Goal: Information Seeking & Learning: Learn about a topic

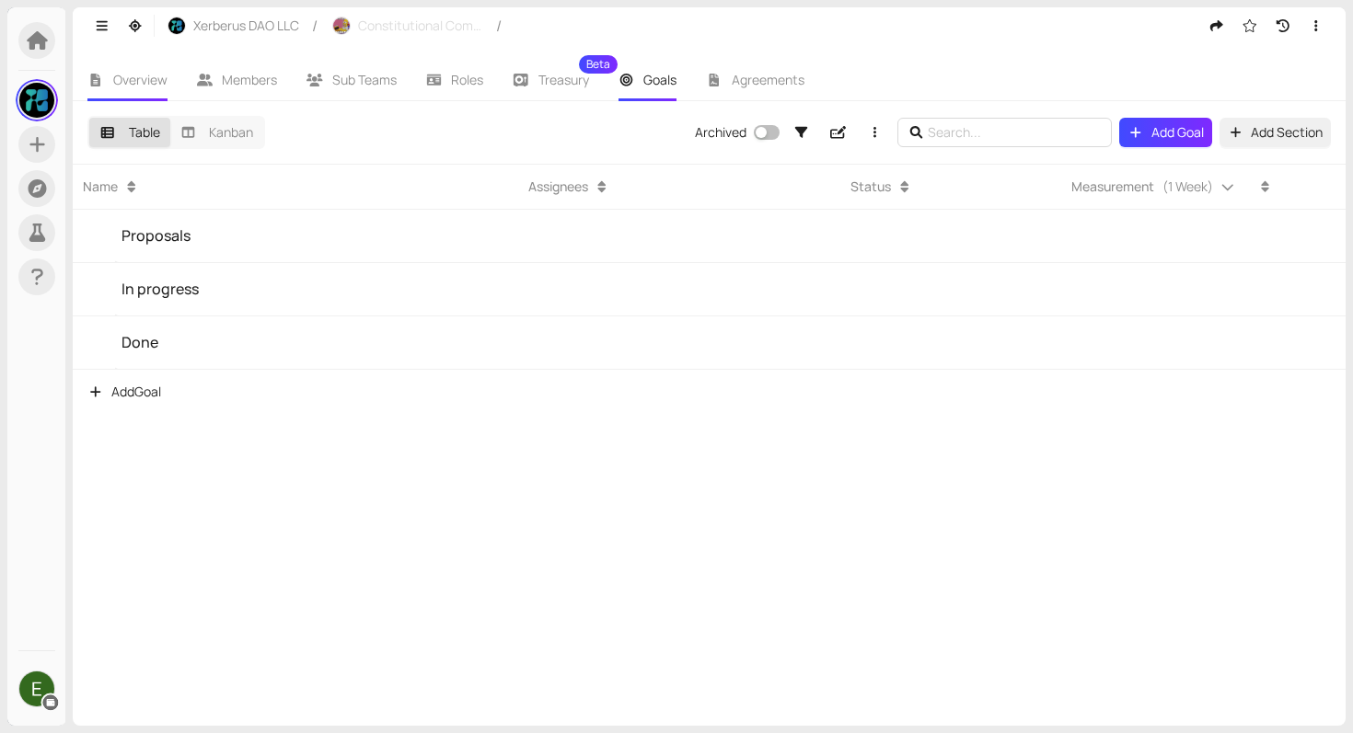
click at [118, 89] on li "Overview" at bounding box center [127, 80] width 109 height 42
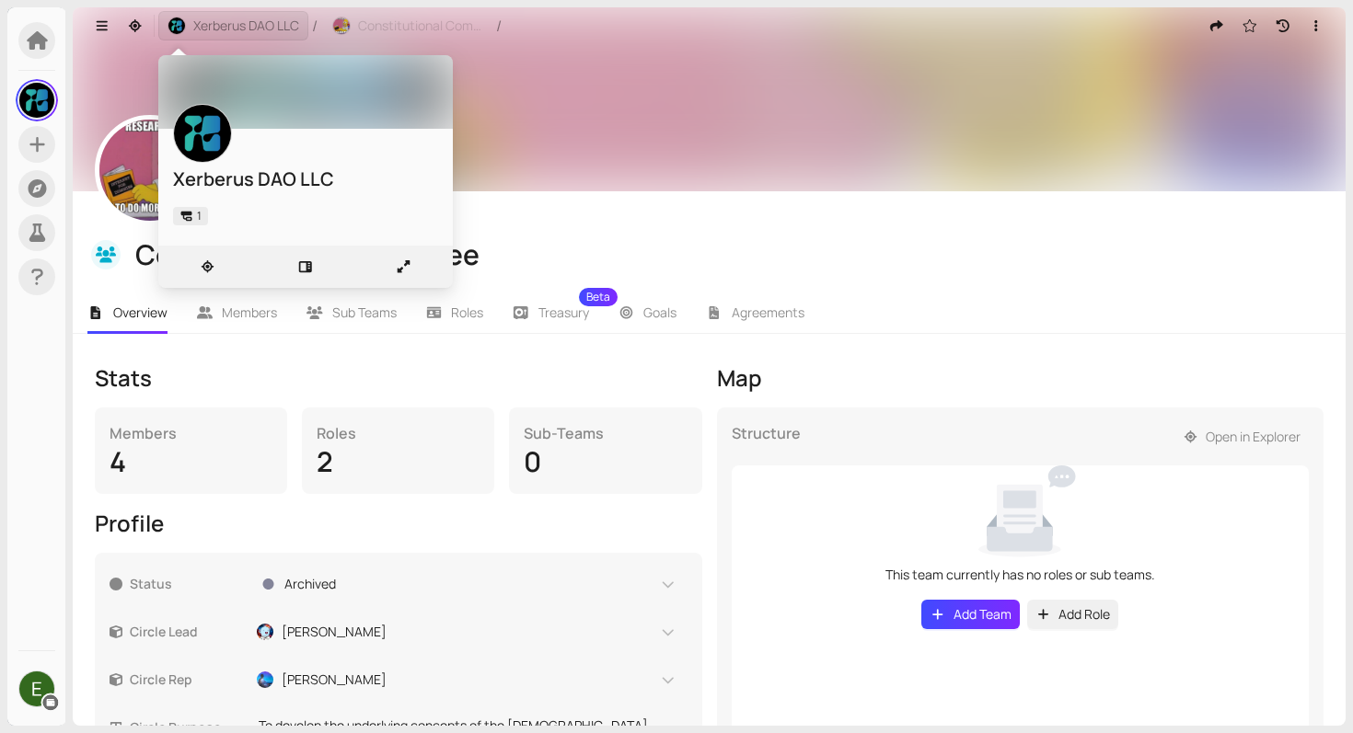
click at [199, 20] on span "Xerberus DAO LLC" at bounding box center [246, 26] width 106 height 20
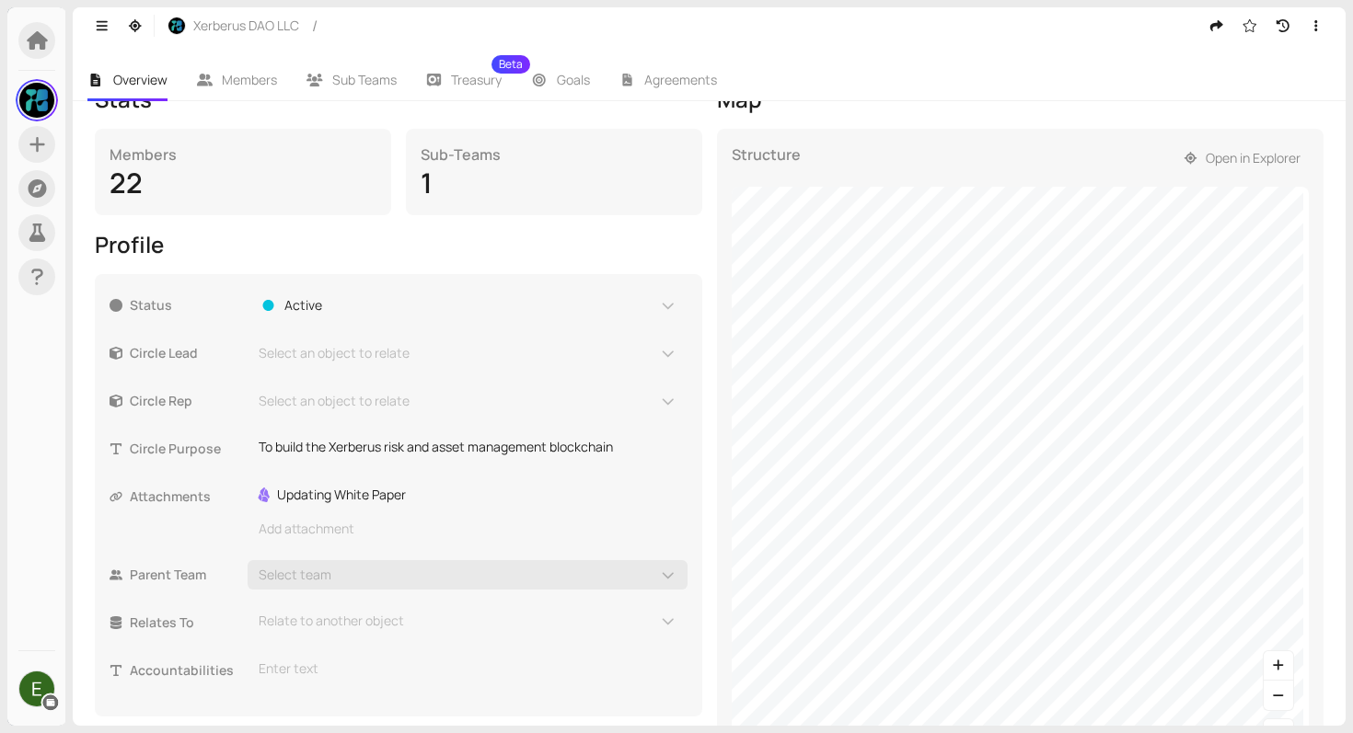
scroll to position [317, 0]
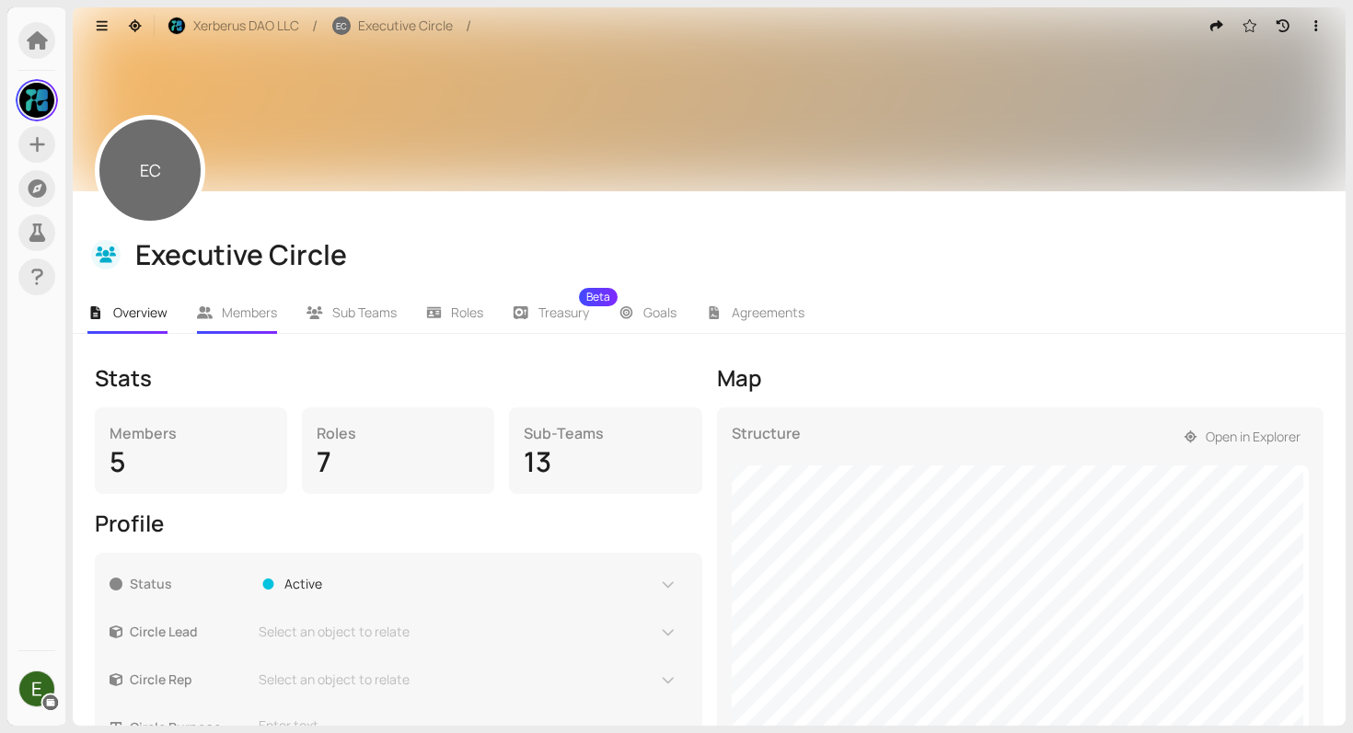
click at [245, 313] on span "Members" at bounding box center [249, 312] width 55 height 17
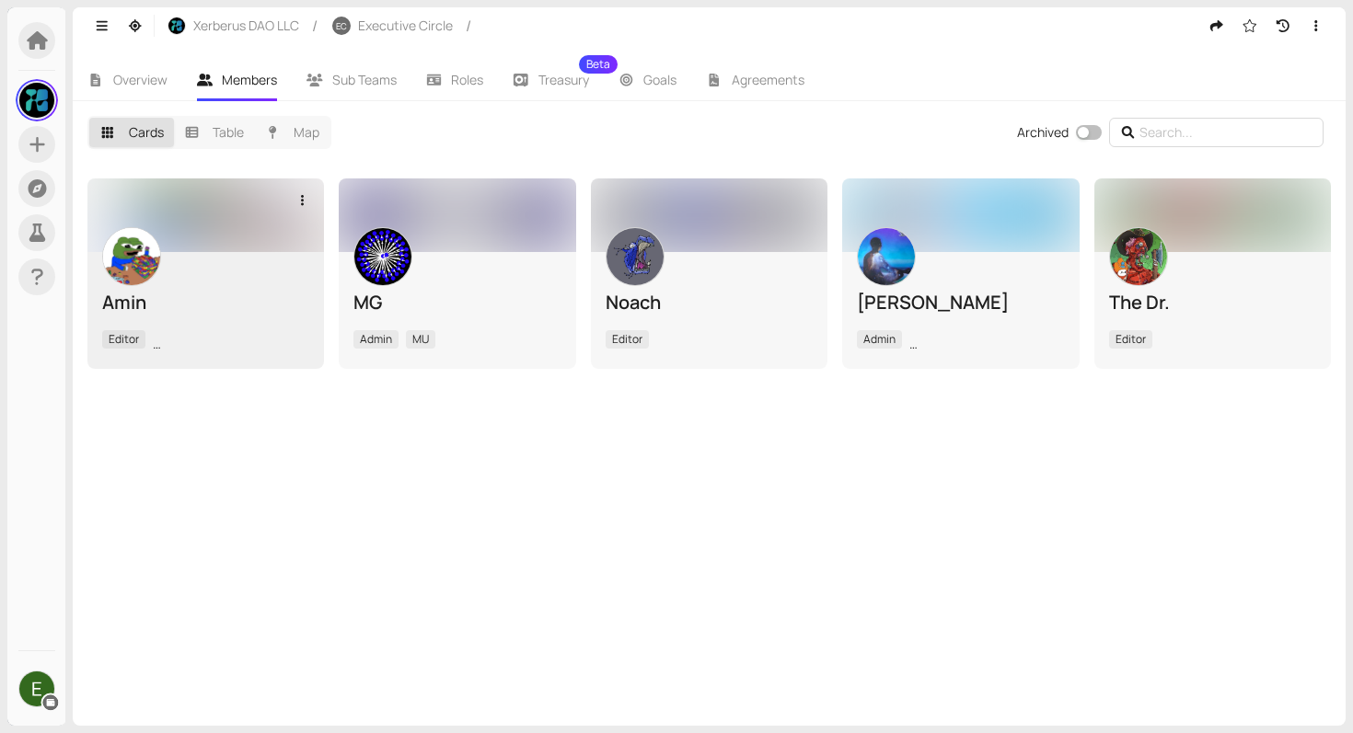
click at [254, 250] on div at bounding box center [205, 216] width 236 height 74
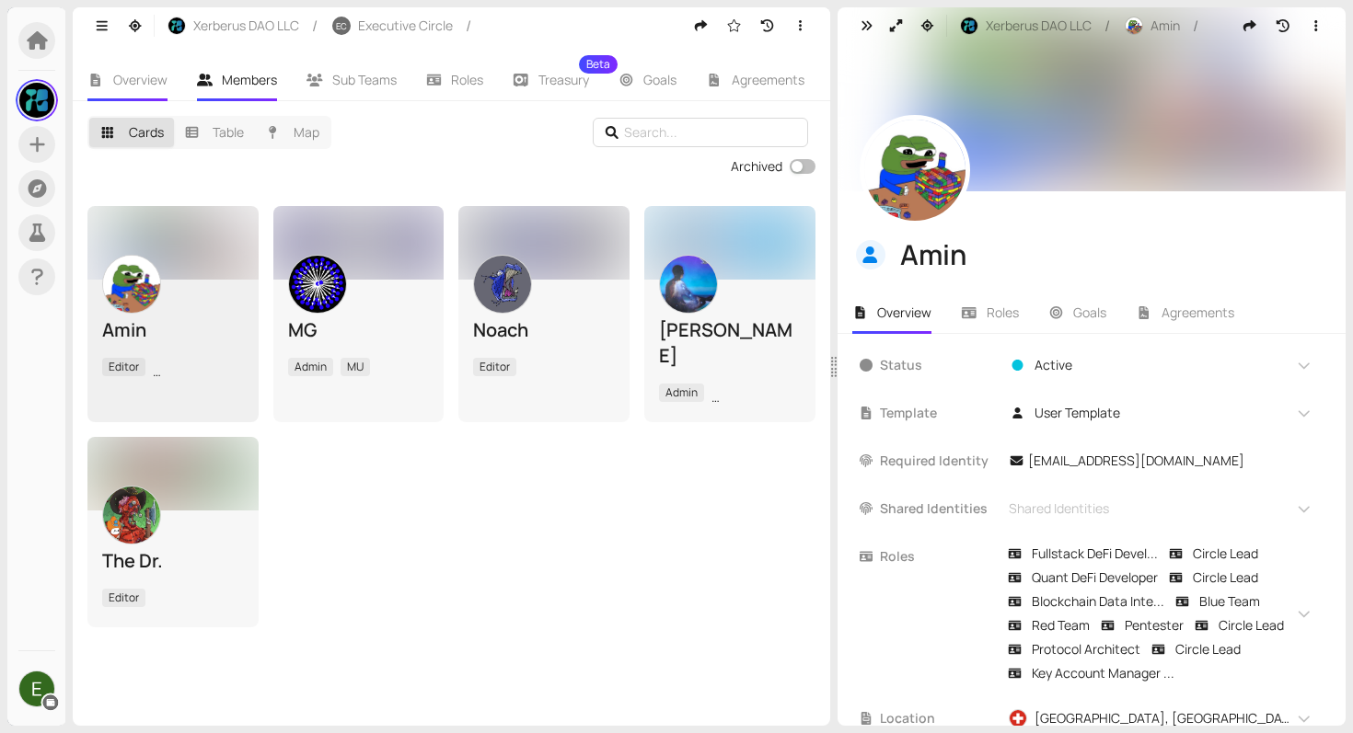
click at [105, 76] on li "Overview" at bounding box center [127, 80] width 109 height 42
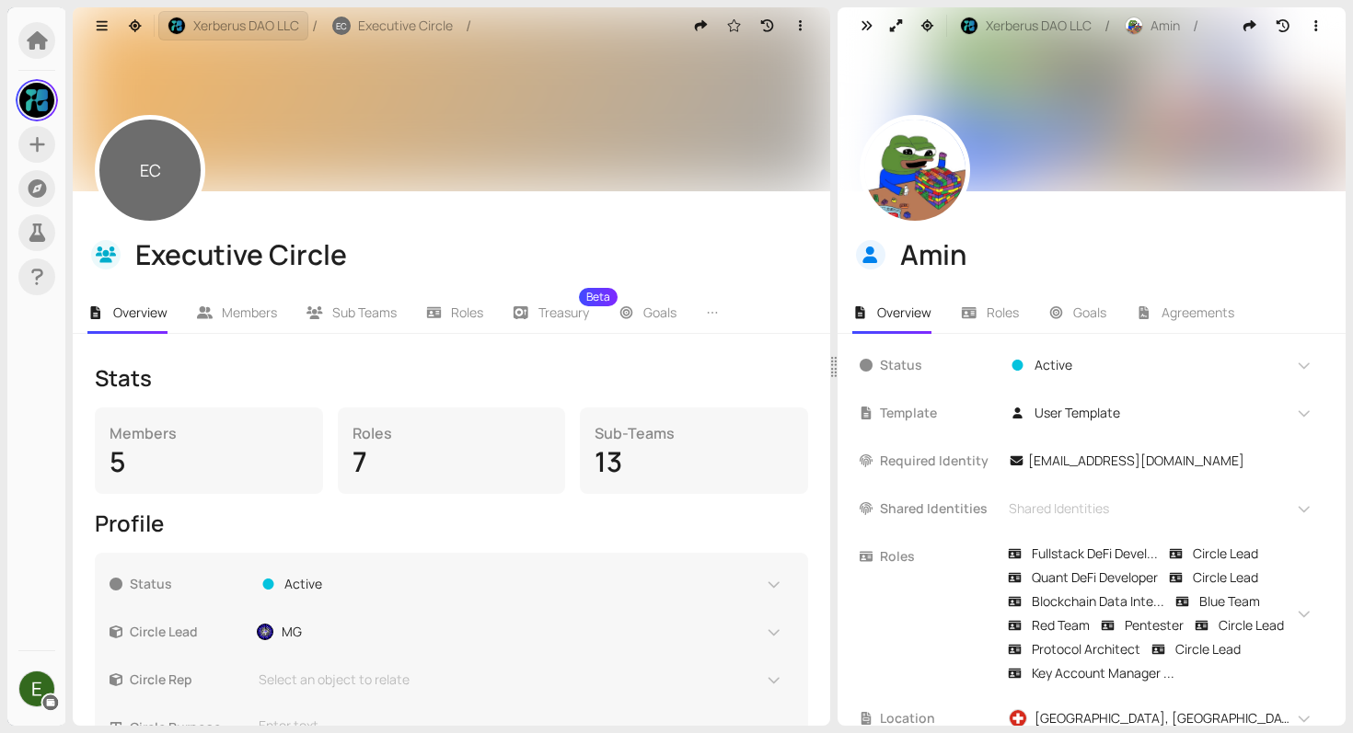
click at [235, 30] on span "Xerberus DAO LLC" at bounding box center [246, 26] width 106 height 20
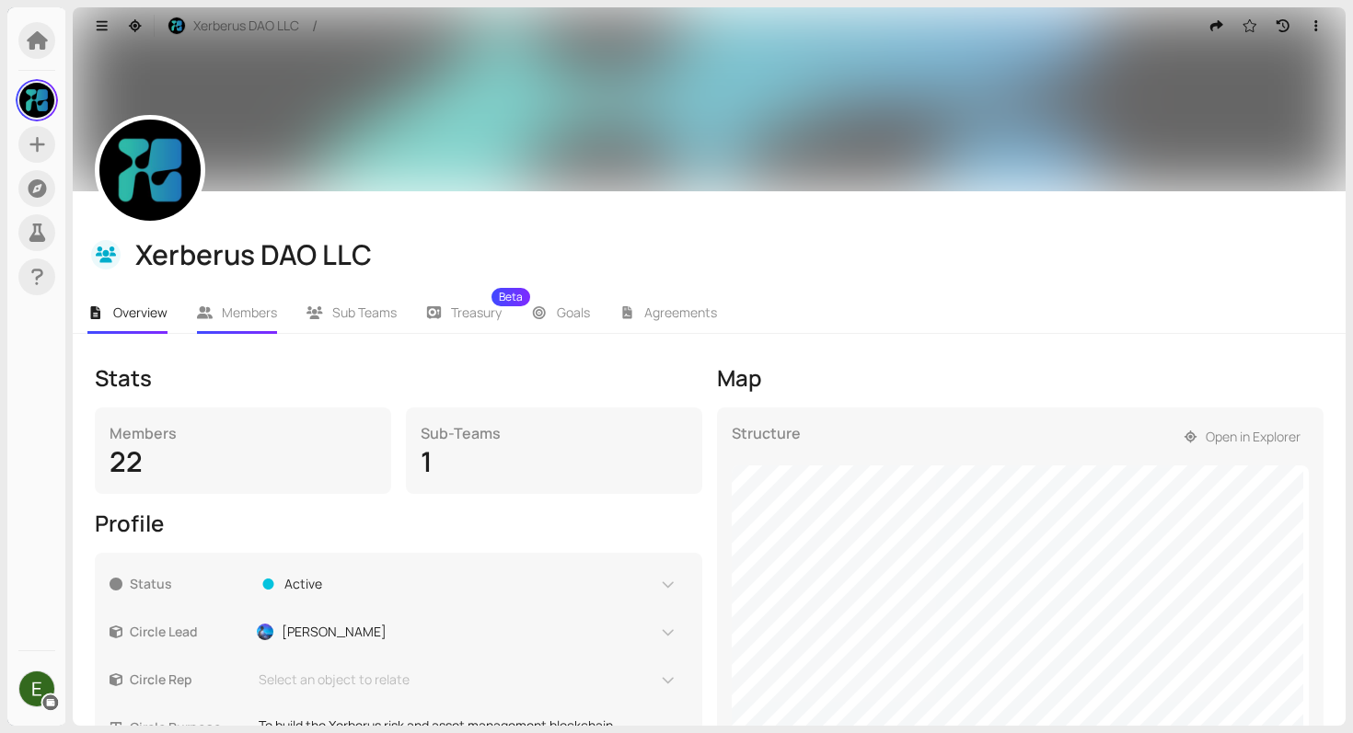
click at [259, 304] on li "Members" at bounding box center [237, 313] width 110 height 42
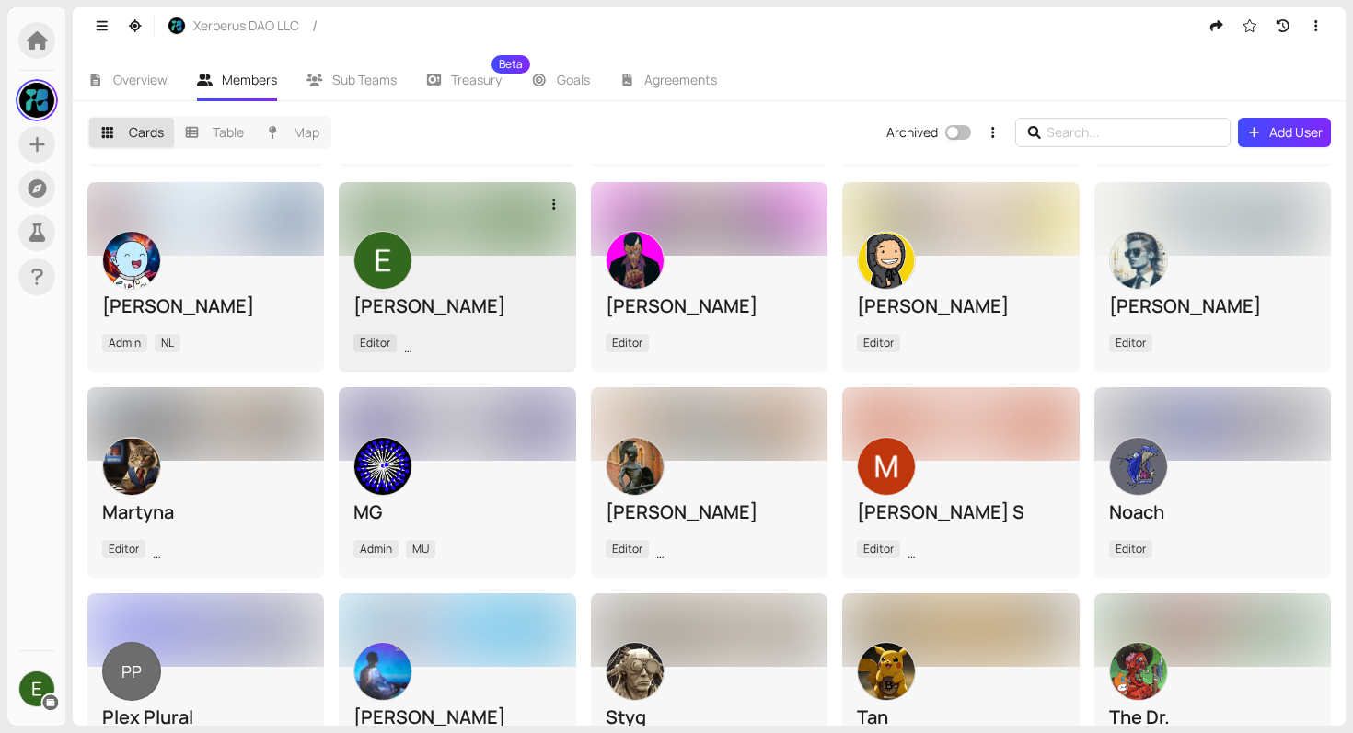
scroll to position [193, 0]
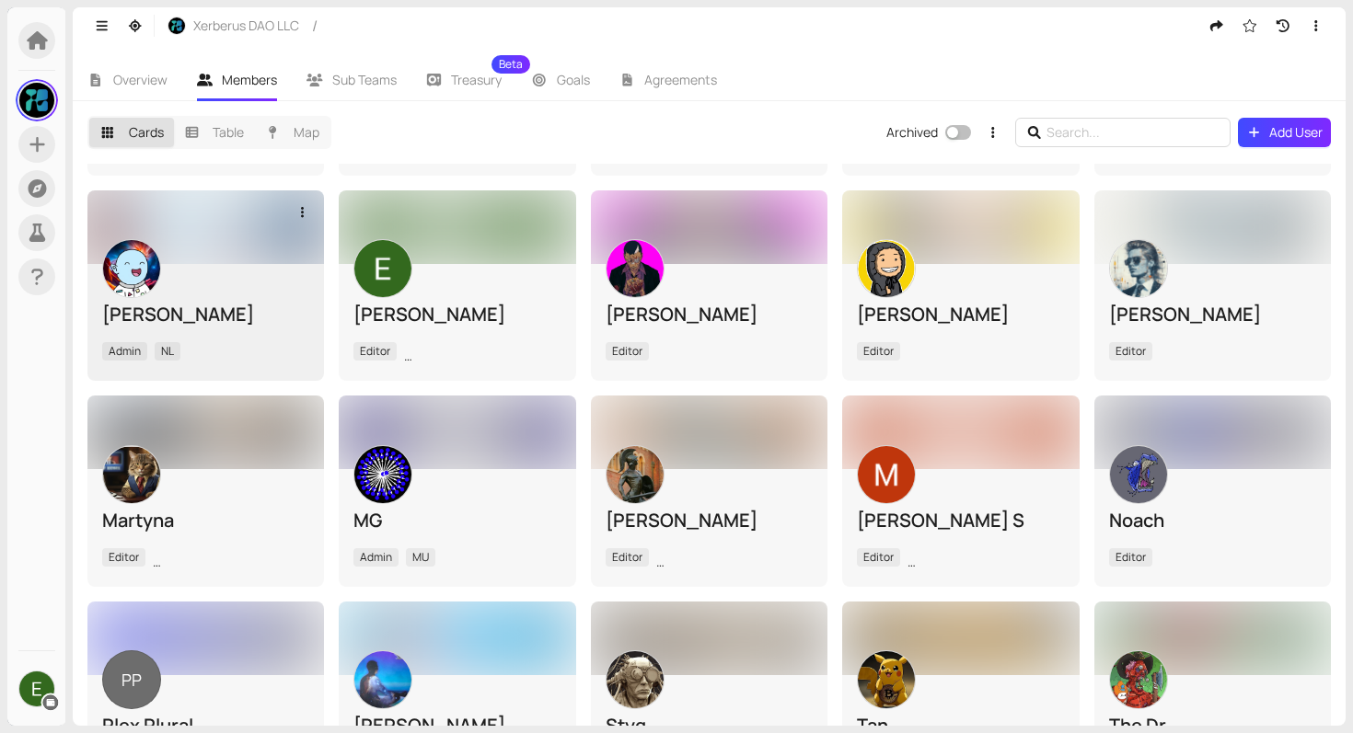
click at [147, 282] on img at bounding box center [131, 268] width 57 height 57
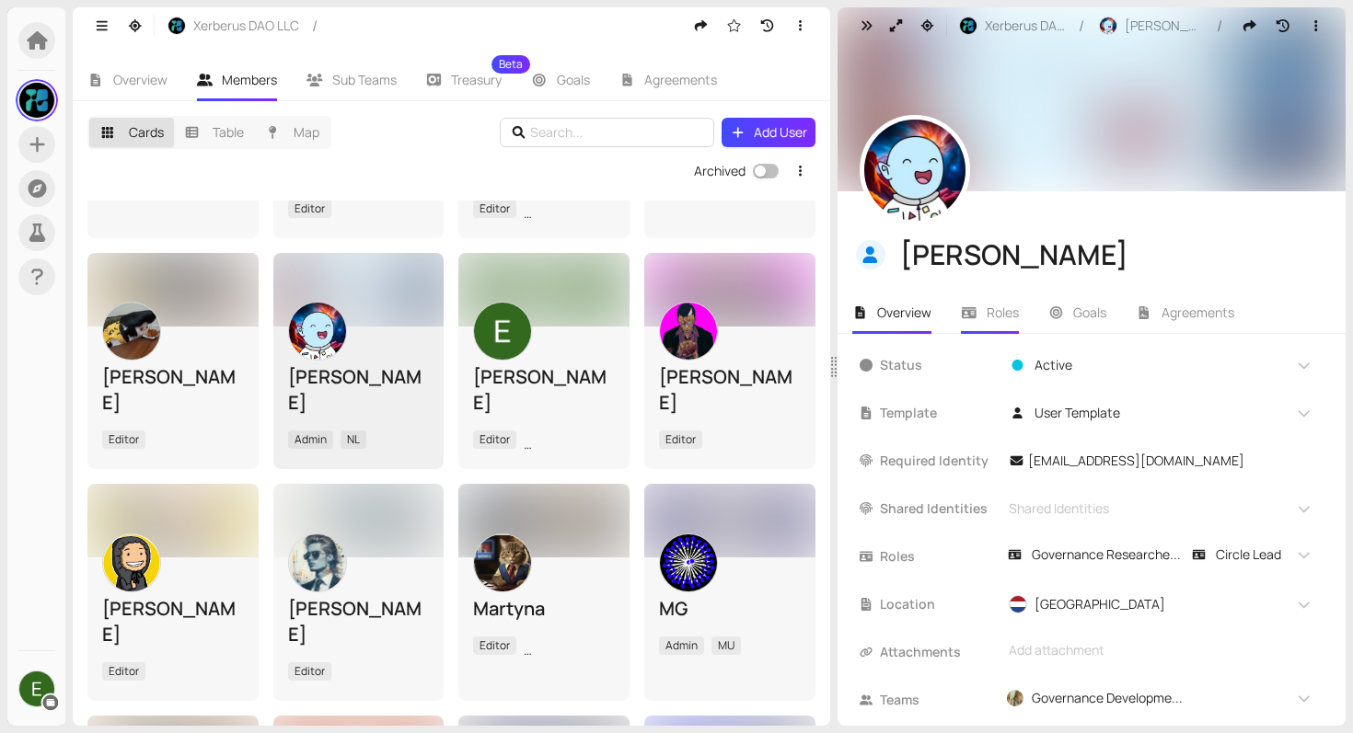
click at [964, 306] on icon at bounding box center [969, 312] width 17 height 13
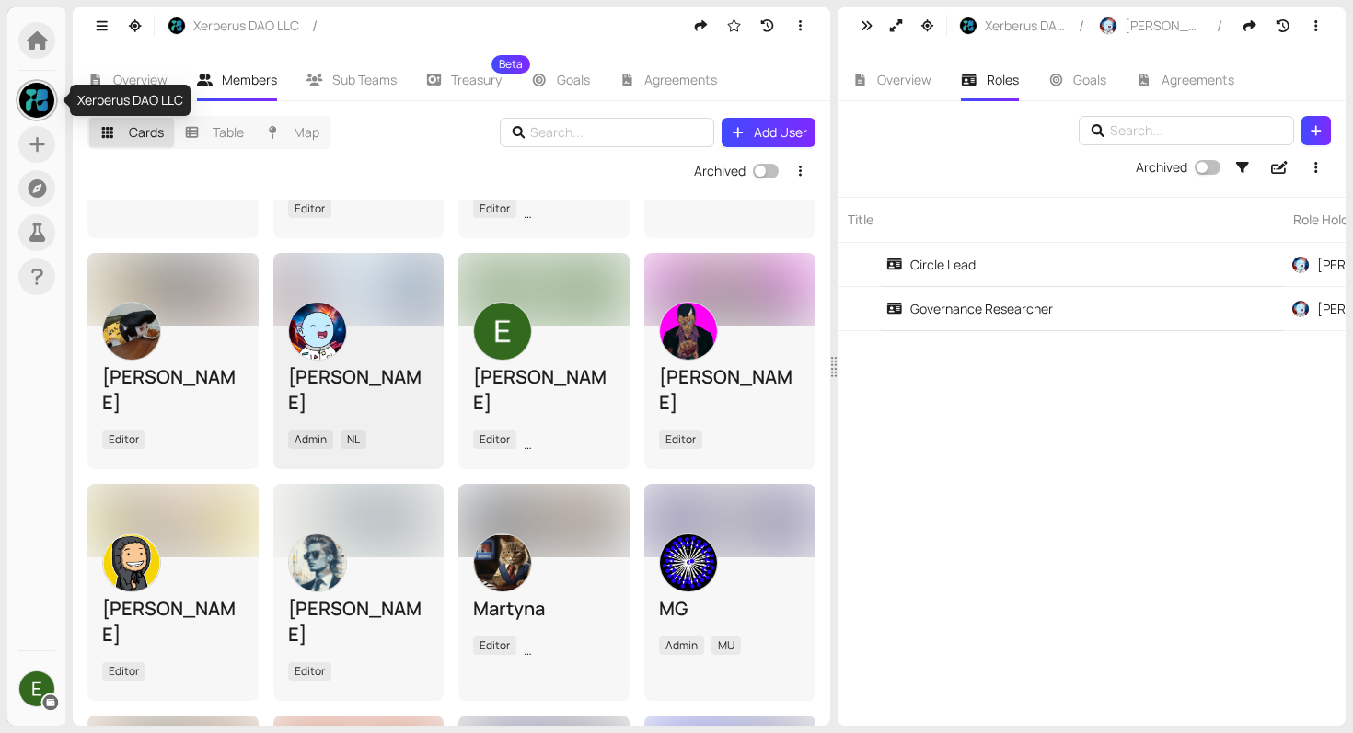
click at [37, 102] on img at bounding box center [36, 100] width 35 height 35
click at [109, 102] on div "Xerberus DAO LLC" at bounding box center [130, 100] width 121 height 31
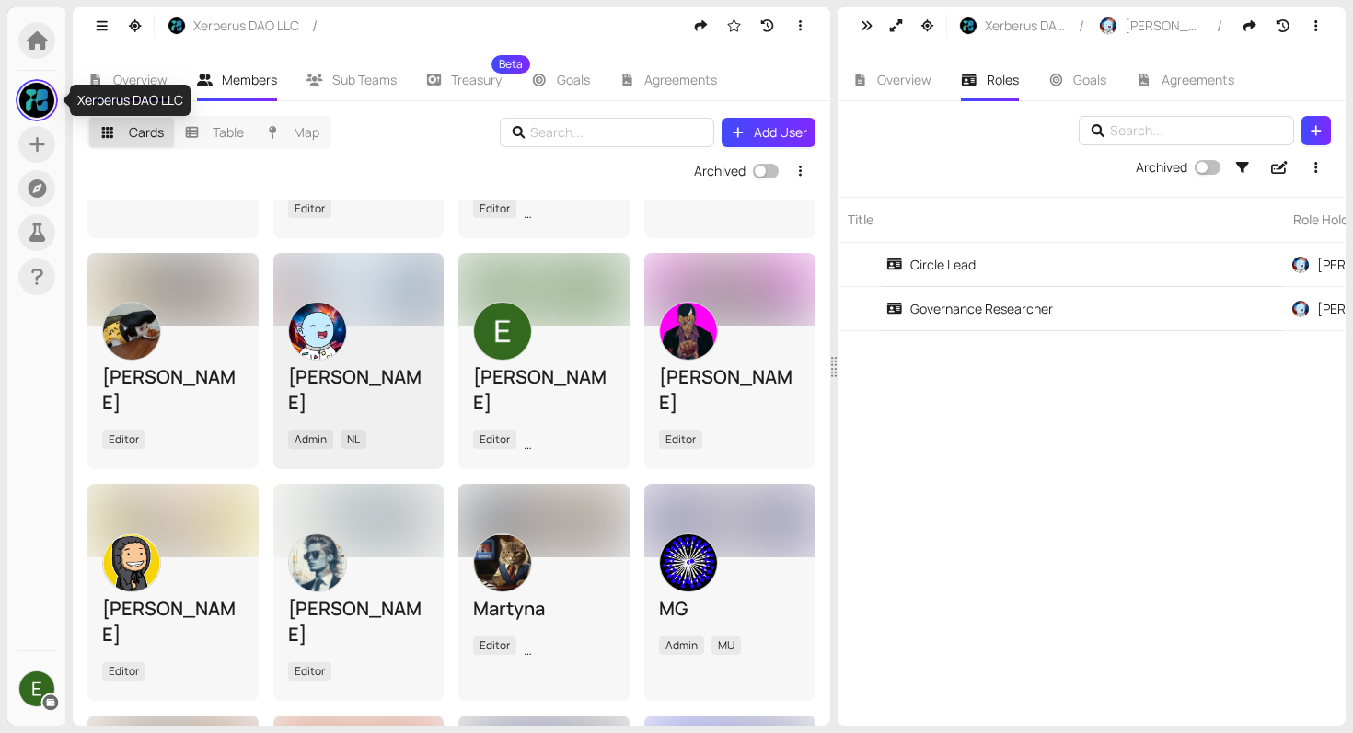
click at [123, 75] on span "Overview" at bounding box center [140, 79] width 54 height 17
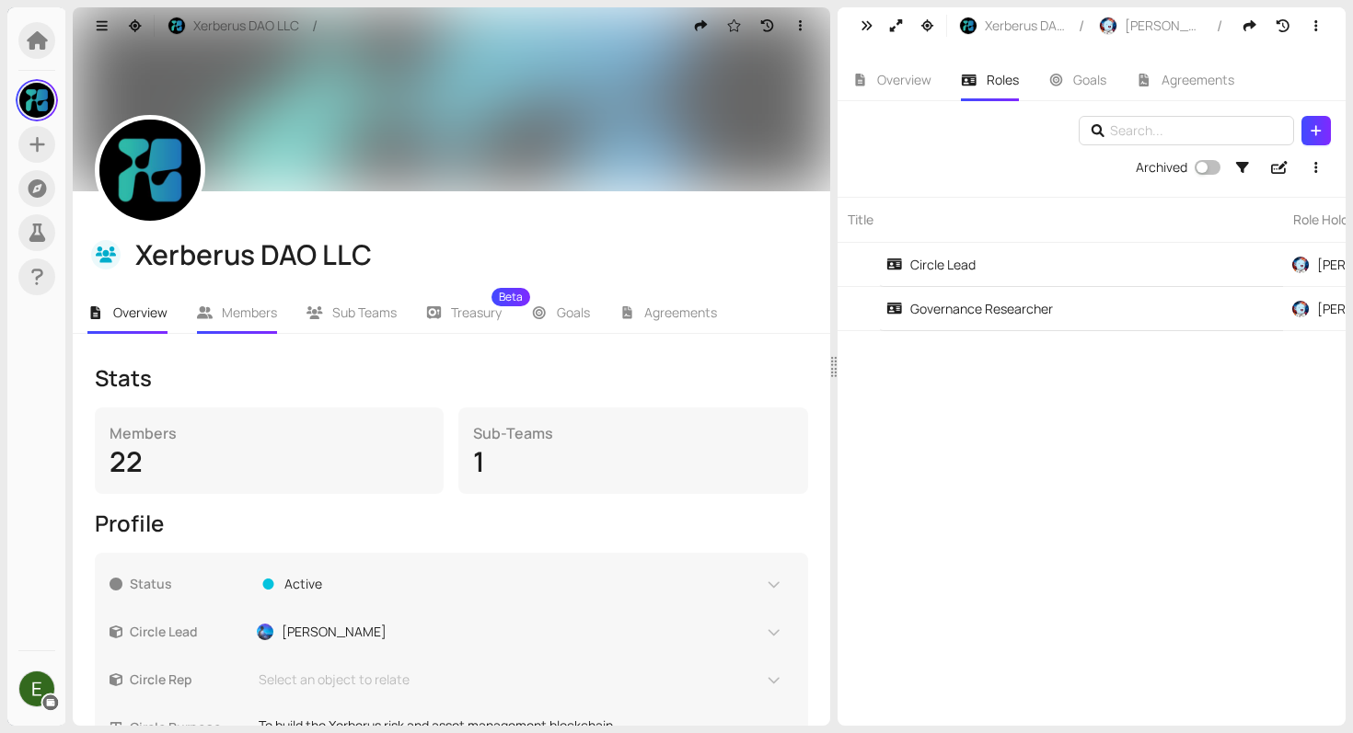
click at [231, 314] on span "Members" at bounding box center [249, 312] width 55 height 17
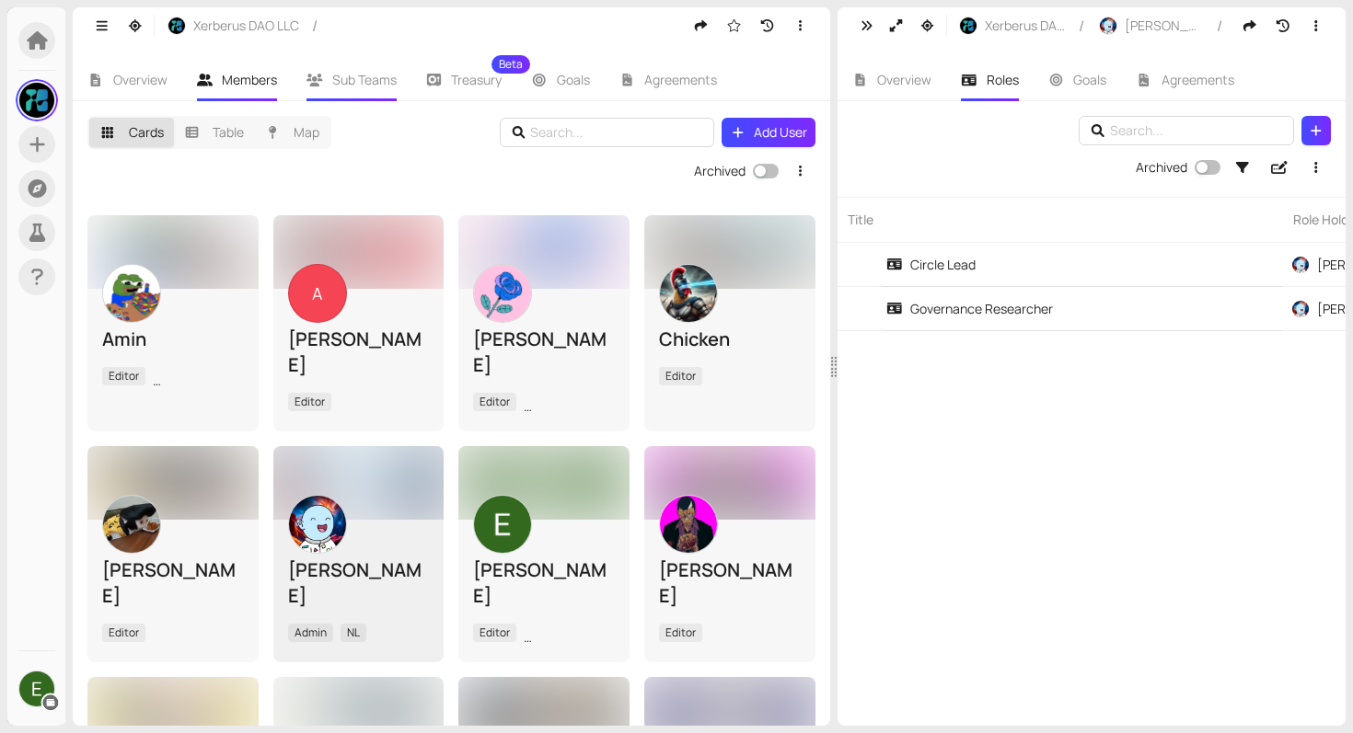
click at [370, 82] on span "Sub Teams" at bounding box center [364, 79] width 64 height 17
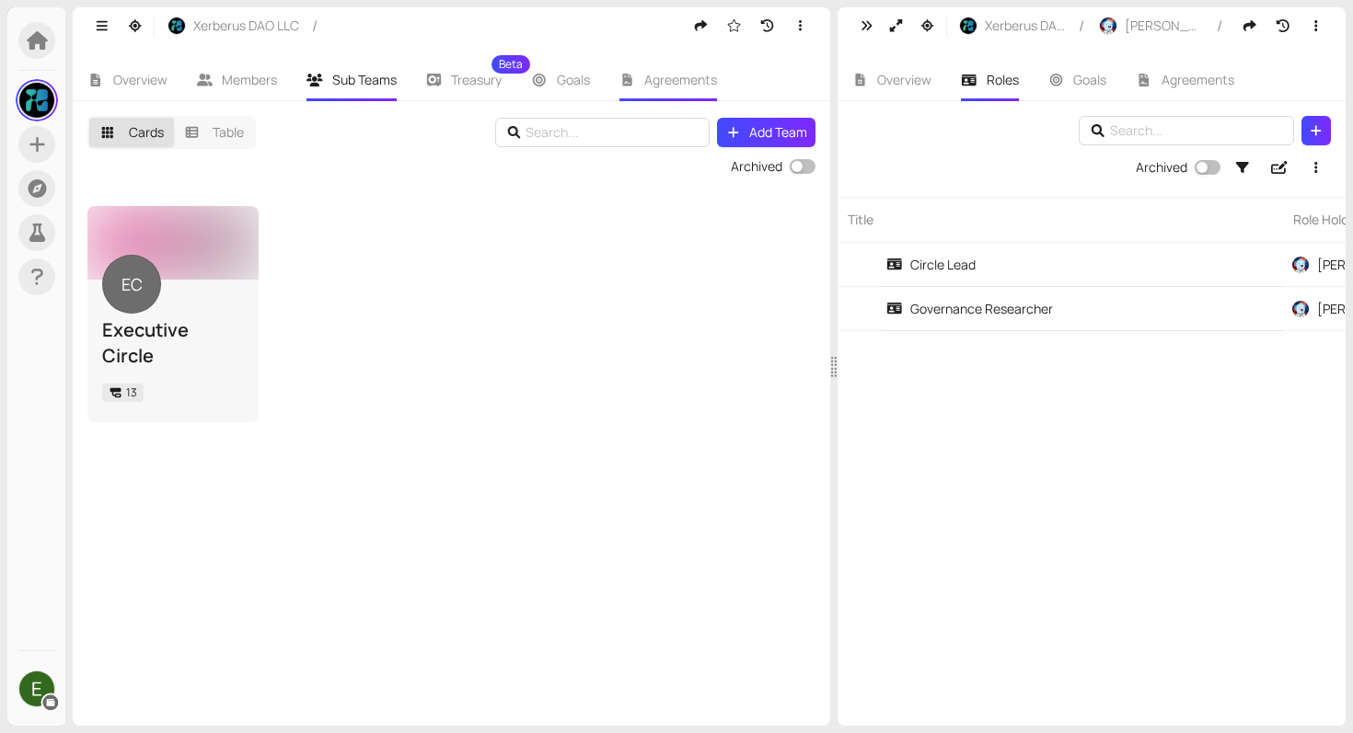
click at [649, 79] on span "Agreements" at bounding box center [680, 79] width 73 height 17
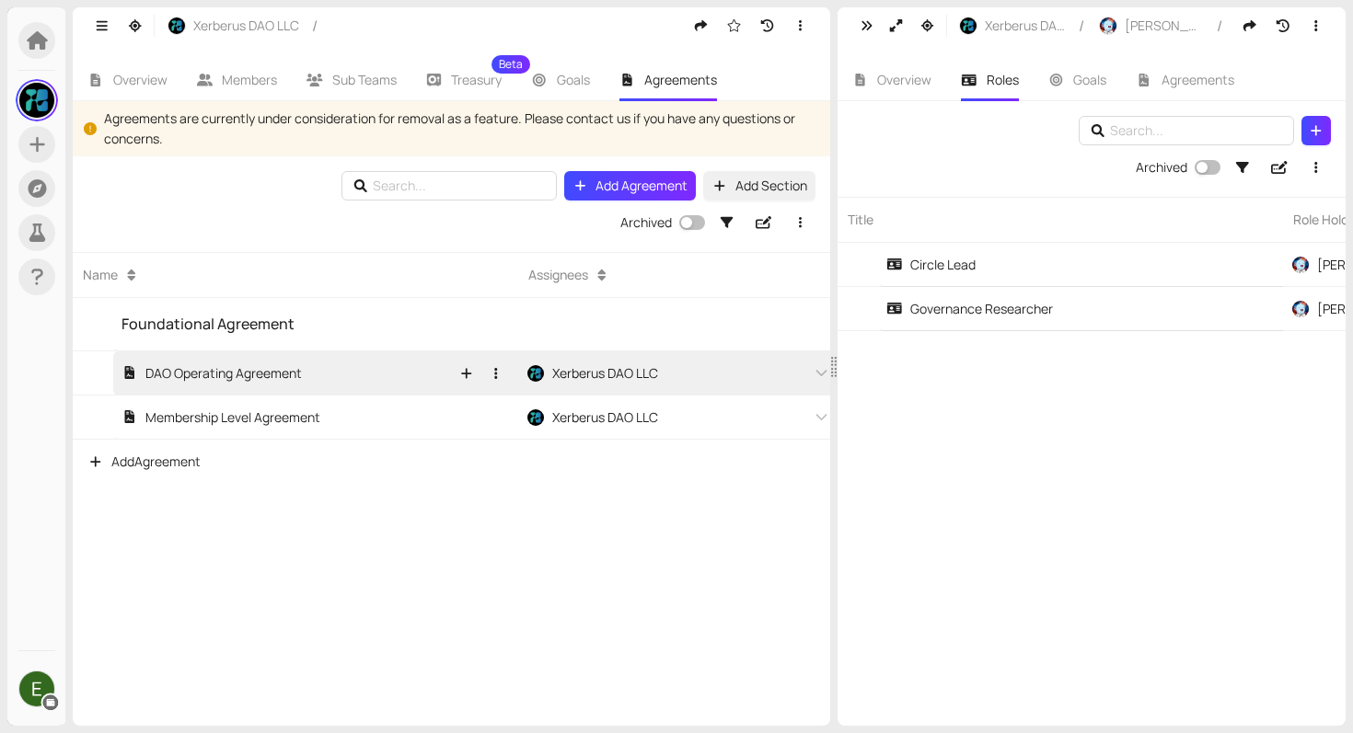
click at [264, 377] on div "DAO Operating Agreement" at bounding box center [211, 373] width 180 height 20
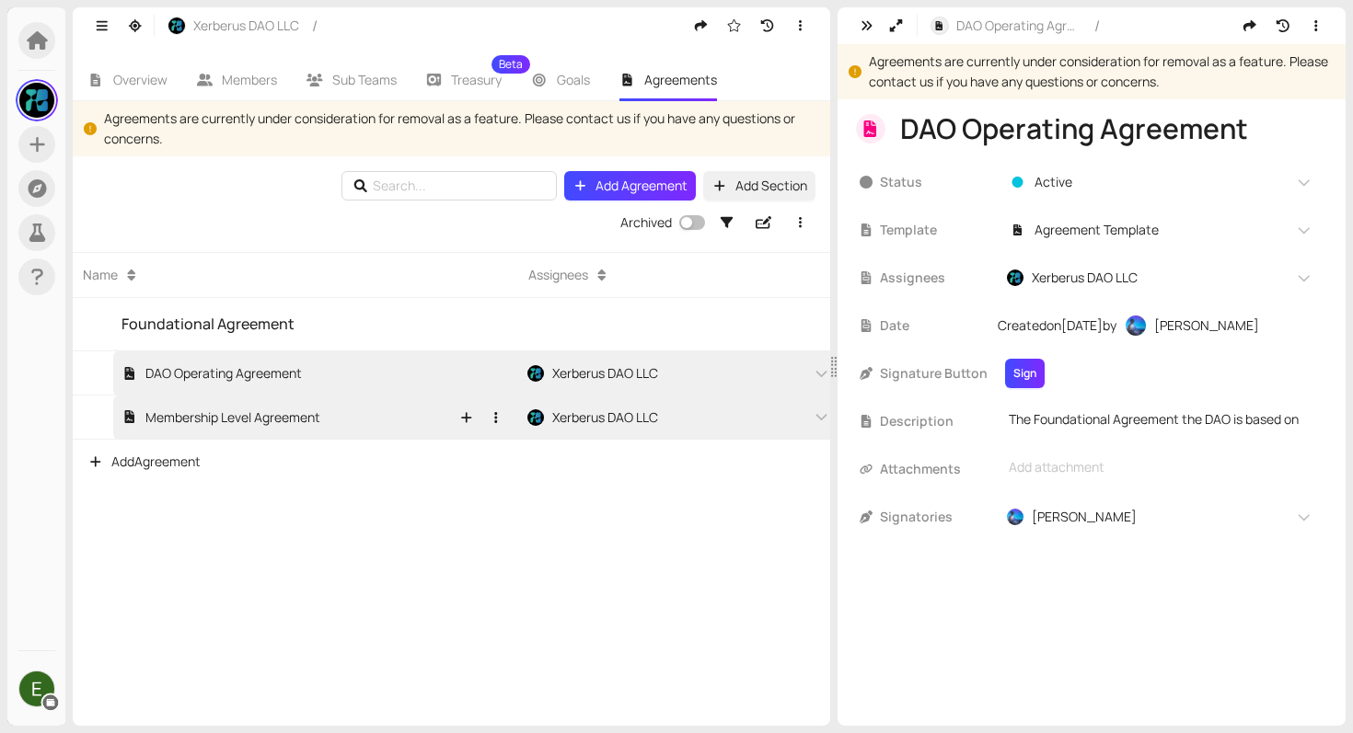
click at [268, 415] on div "Membership Level Agreement" at bounding box center [220, 418] width 199 height 20
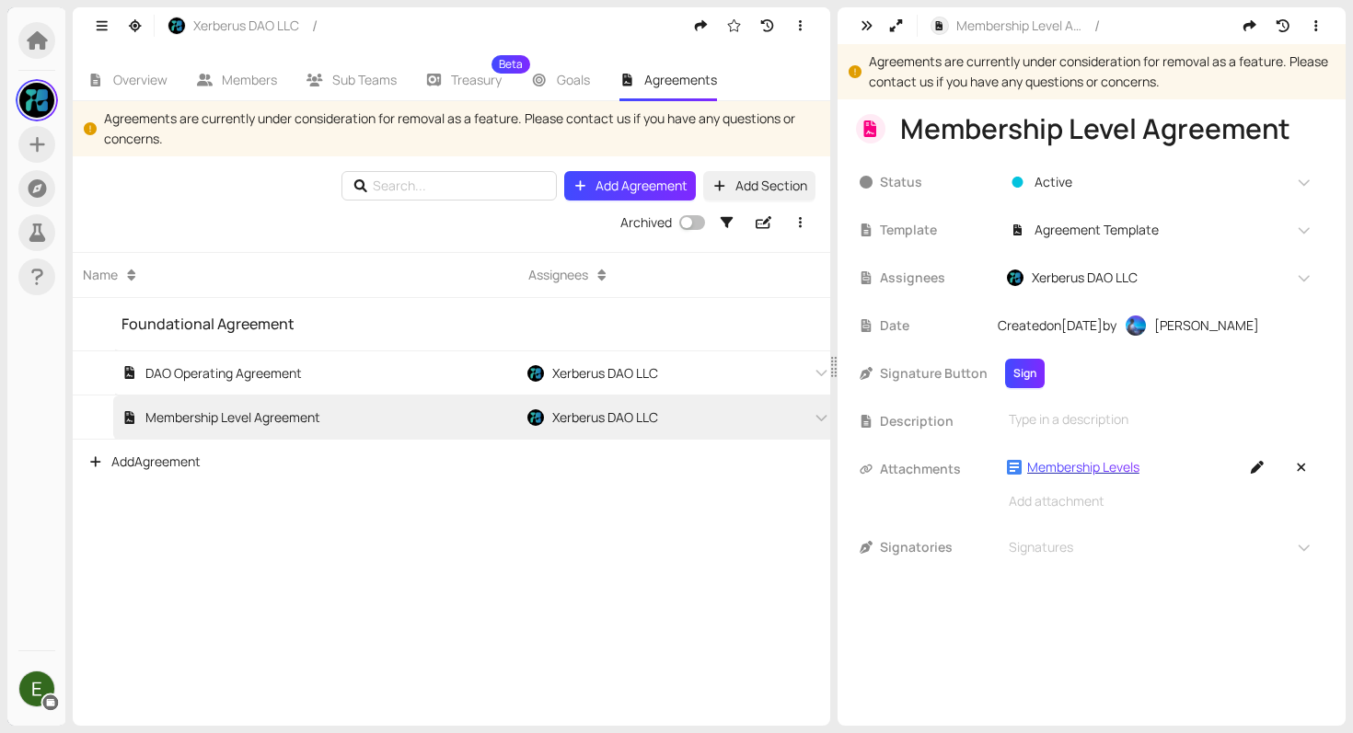
click at [1050, 472] on div "Membership Levels" at bounding box center [1083, 467] width 112 height 20
click at [134, 29] on icon "button" at bounding box center [135, 25] width 13 height 13
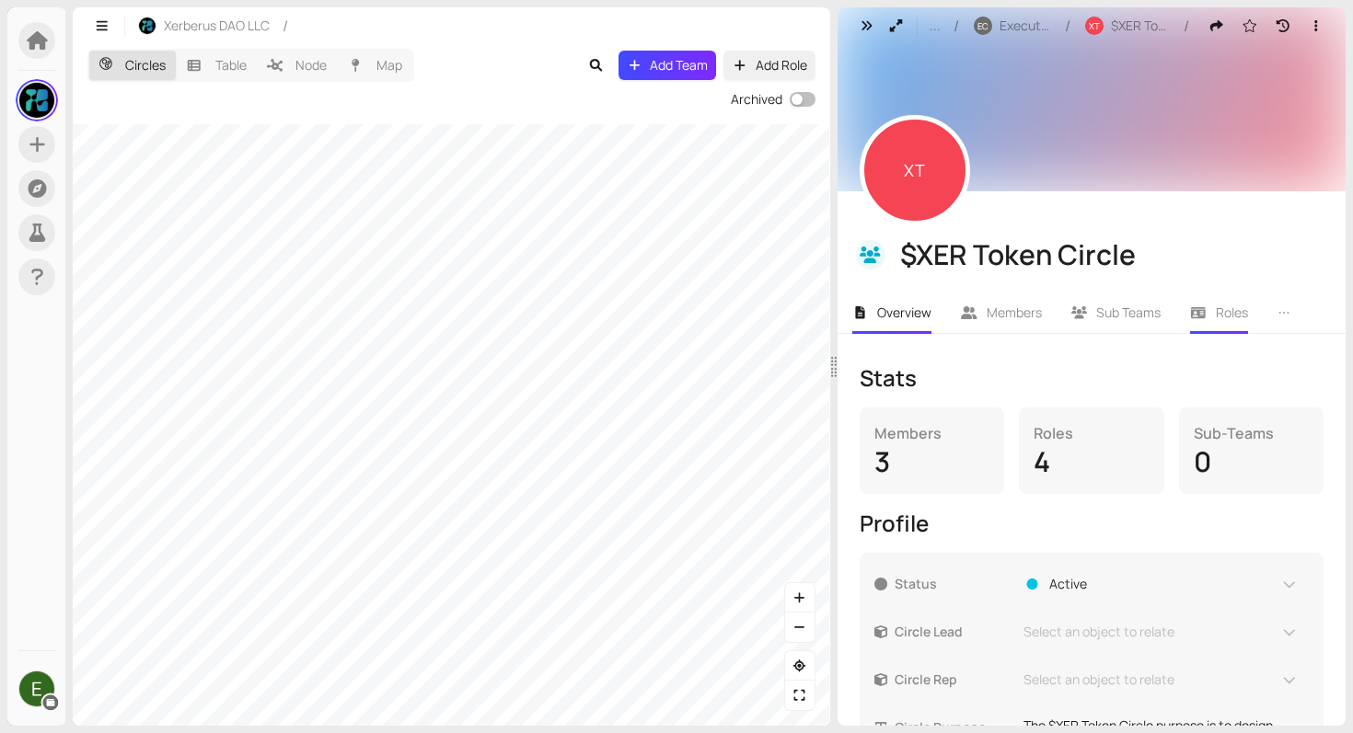
click at [1220, 320] on span "Roles" at bounding box center [1232, 312] width 32 height 17
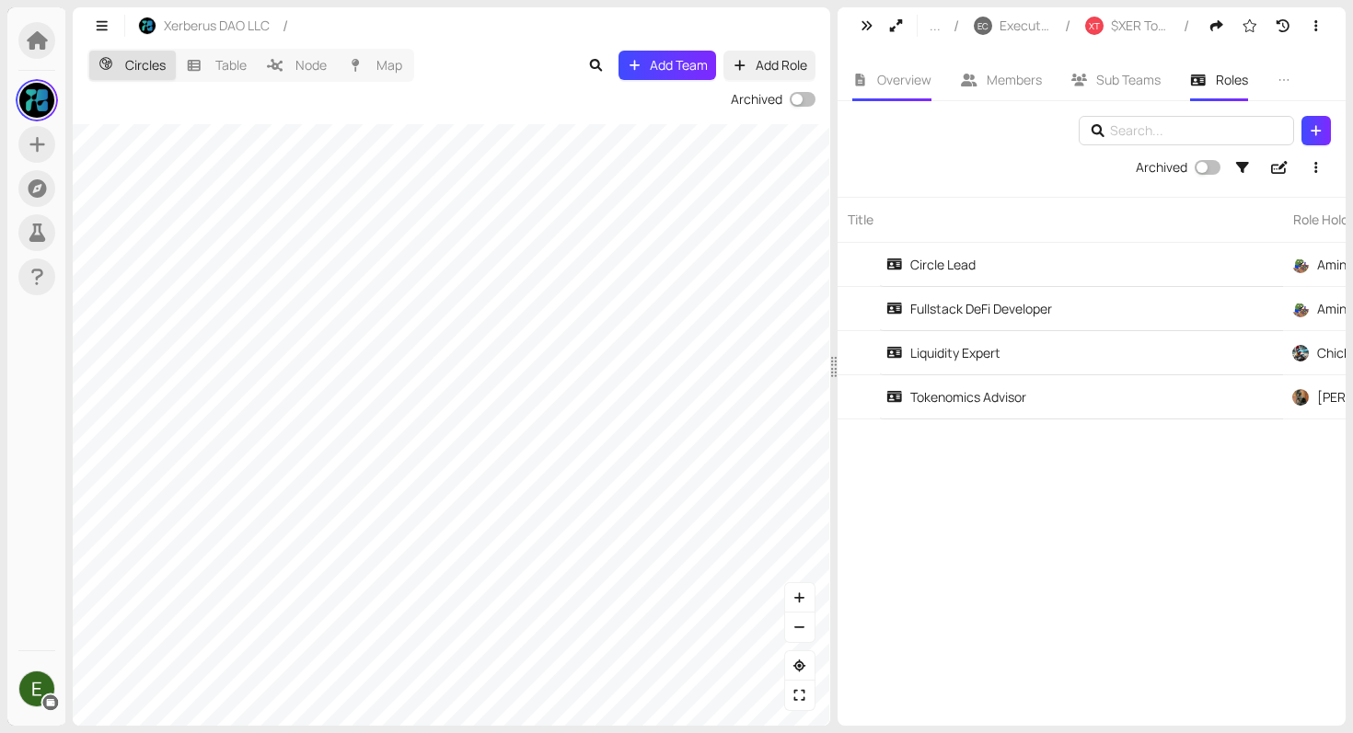
click at [897, 86] on span "Overview" at bounding box center [904, 79] width 54 height 17
